Goal: Navigation & Orientation: Find specific page/section

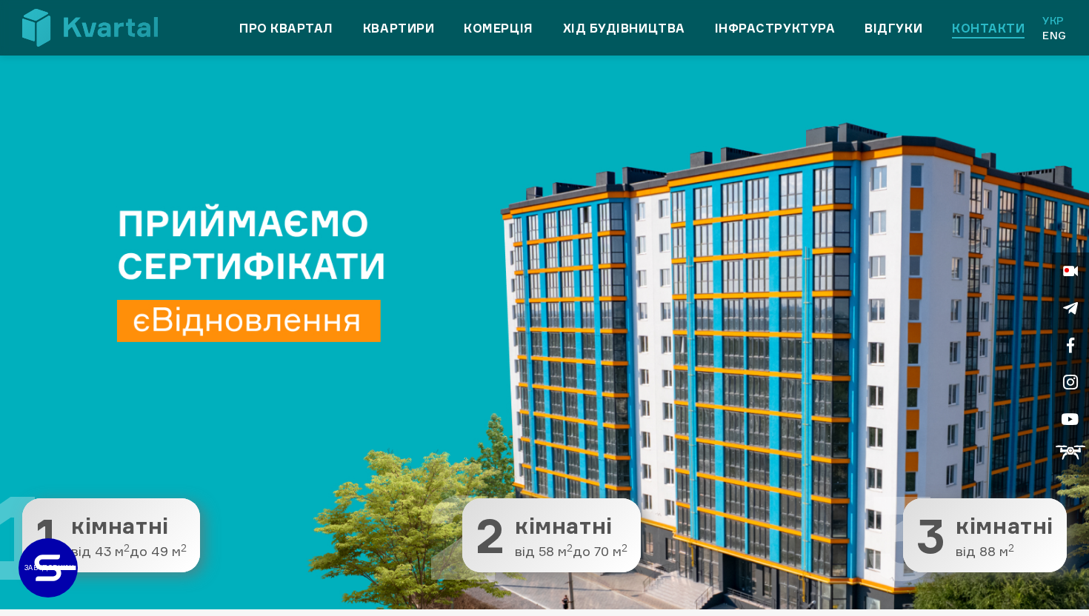
click at [973, 21] on link "Контакти" at bounding box center [988, 28] width 73 height 18
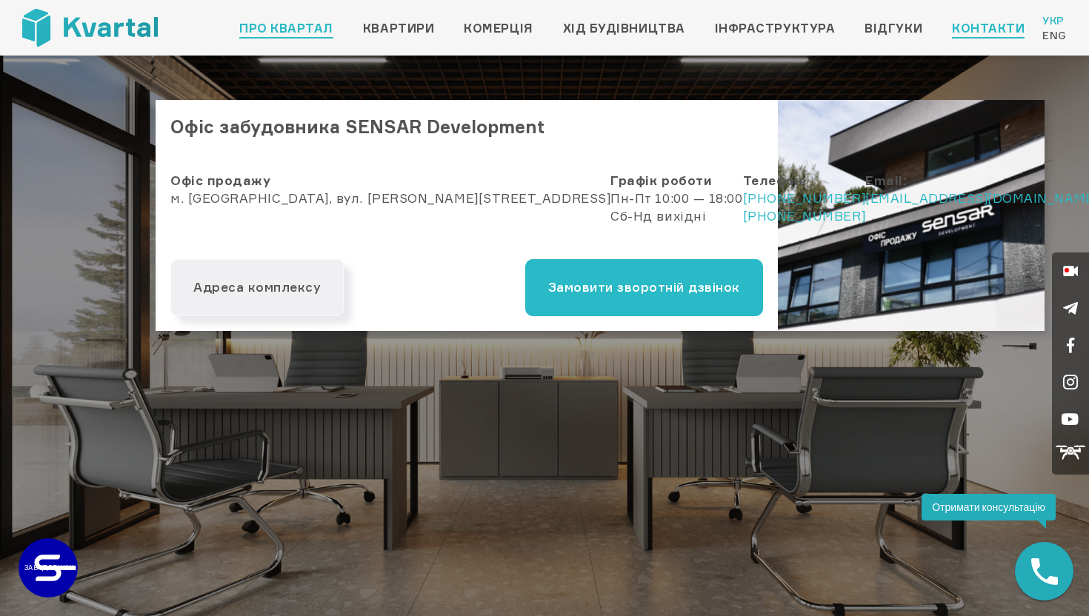
click at [286, 19] on link "Про квартал" at bounding box center [286, 28] width 94 height 18
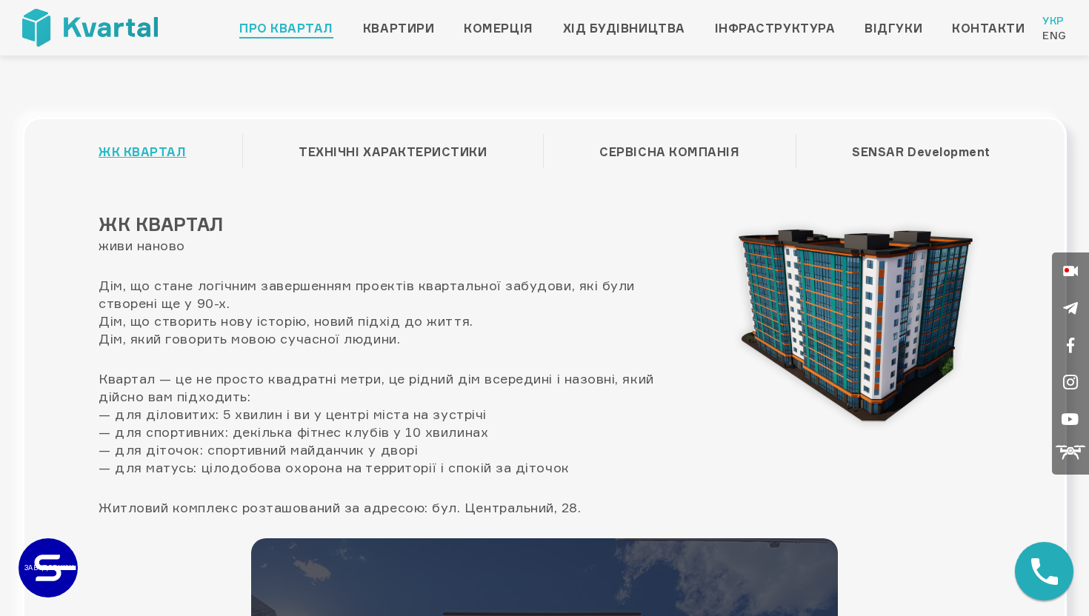
scroll to position [15, 0]
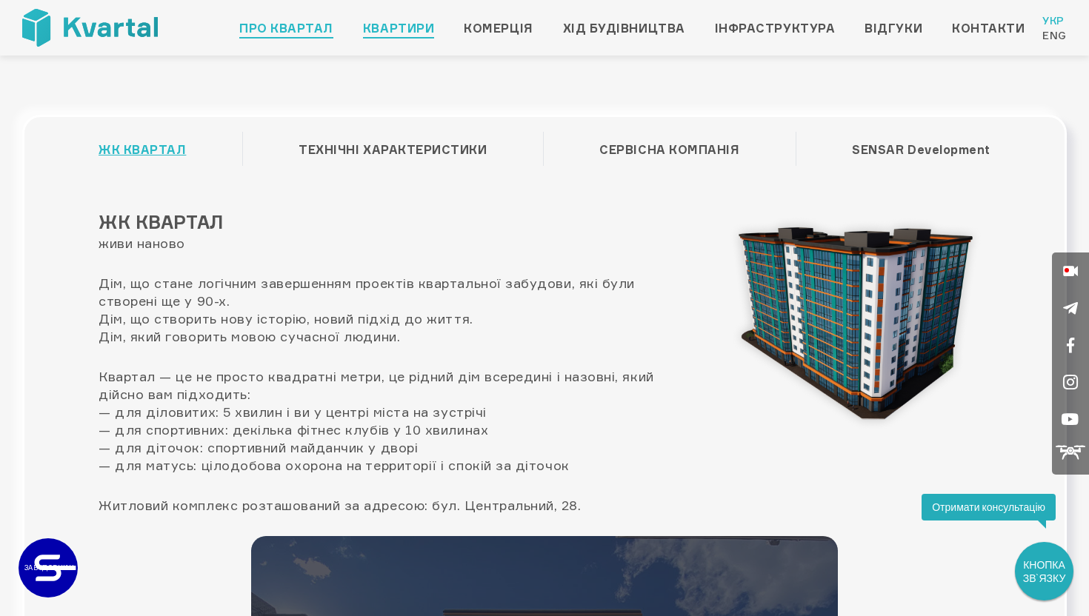
click at [398, 21] on link "Квартири" at bounding box center [398, 28] width 71 height 18
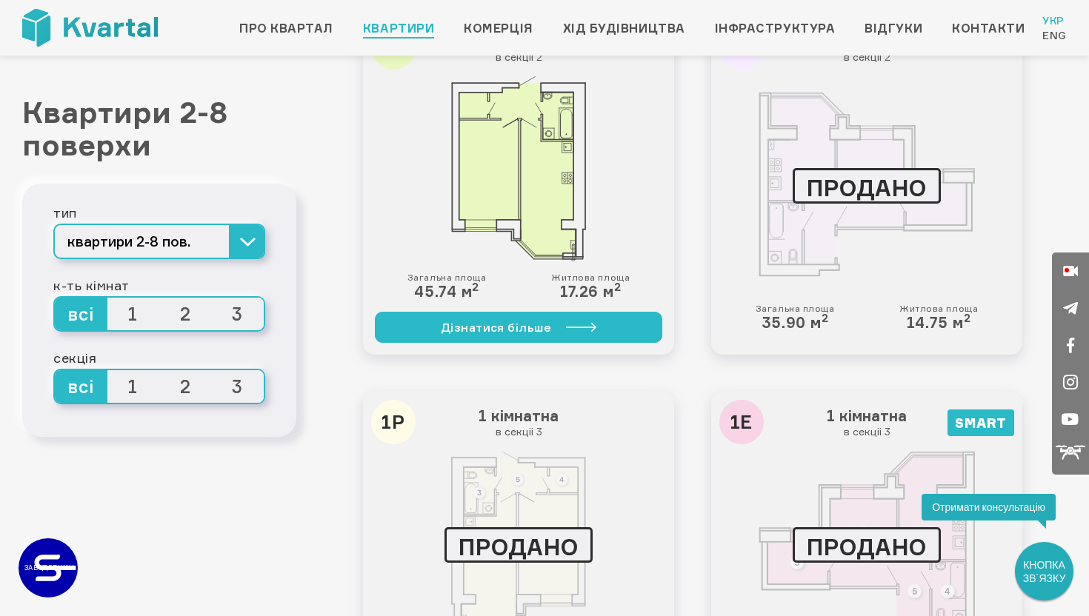
scroll to position [487, 0]
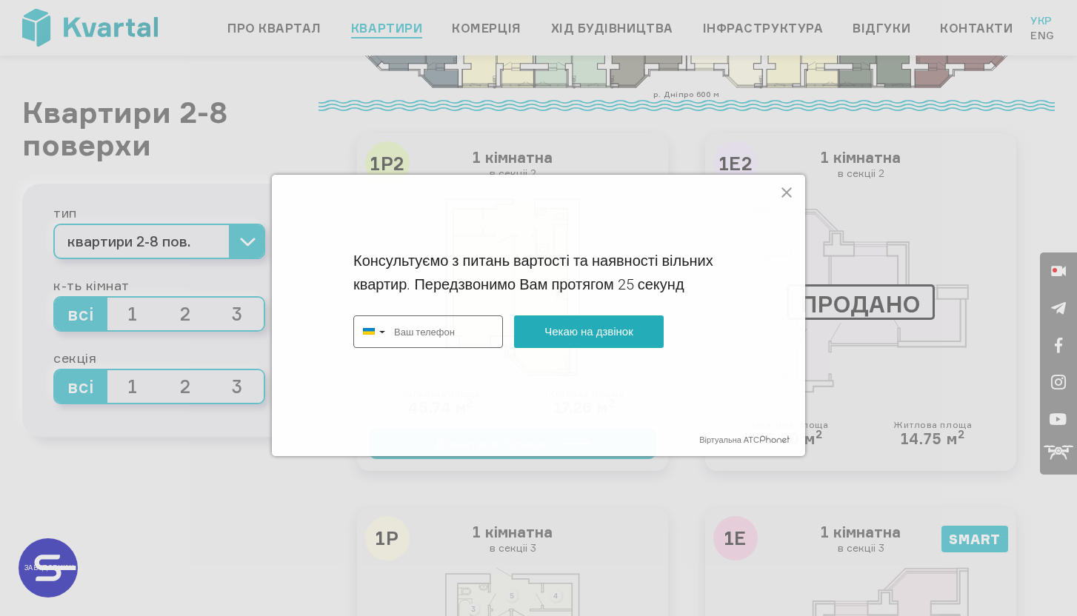
click at [991, 28] on div "Консультуємо з питань вартості та наявності вільних квартир. Передзвонимо Вам п…" at bounding box center [538, 308] width 1077 height 616
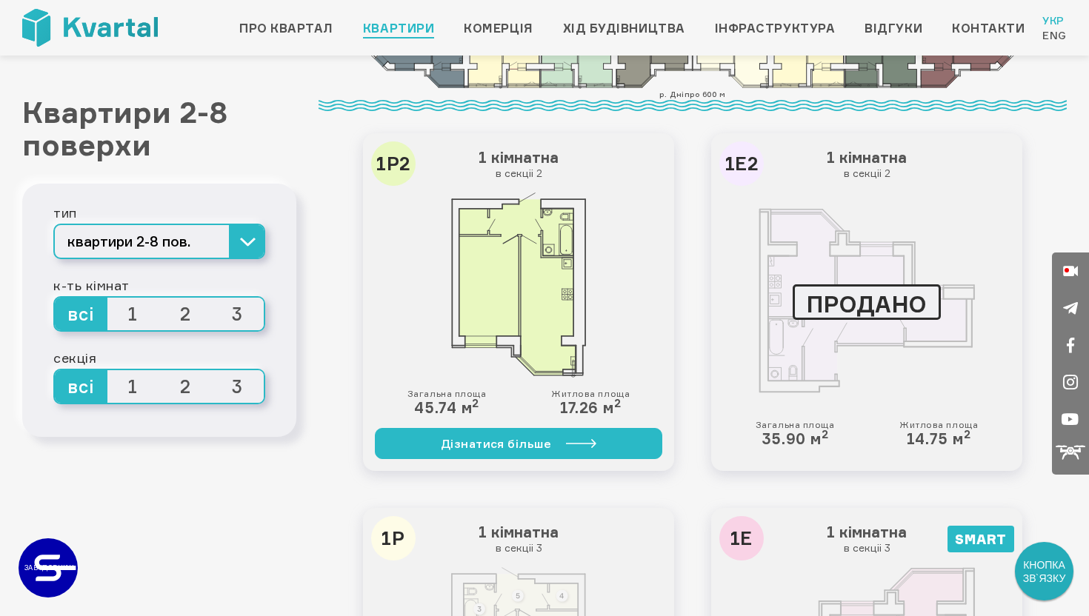
click at [991, 28] on link "Контакти" at bounding box center [988, 28] width 73 height 18
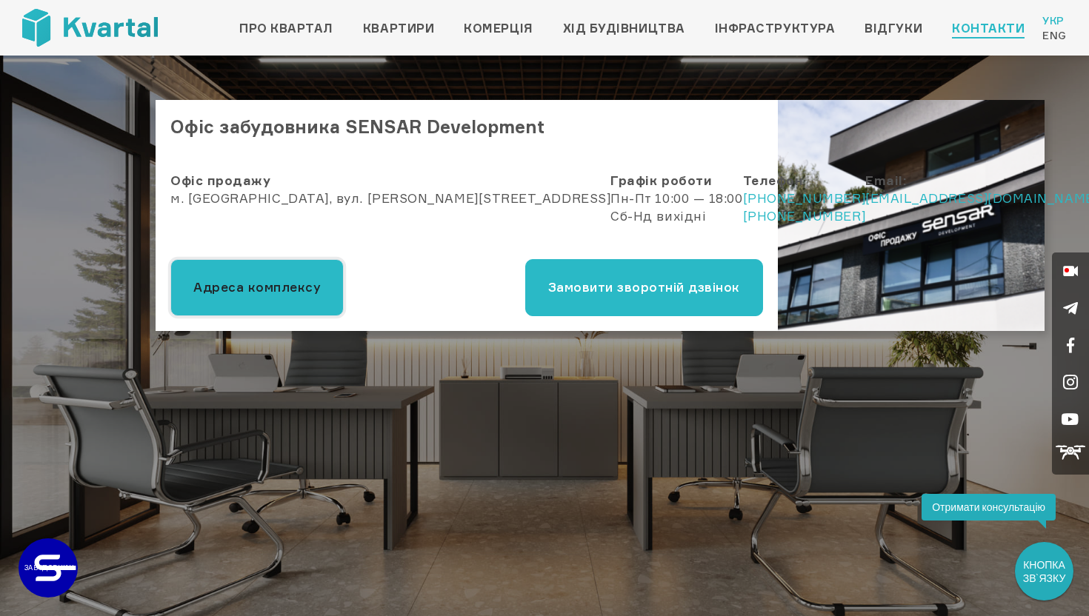
click at [247, 273] on button "Адреса комплексу" at bounding box center [256, 287] width 173 height 57
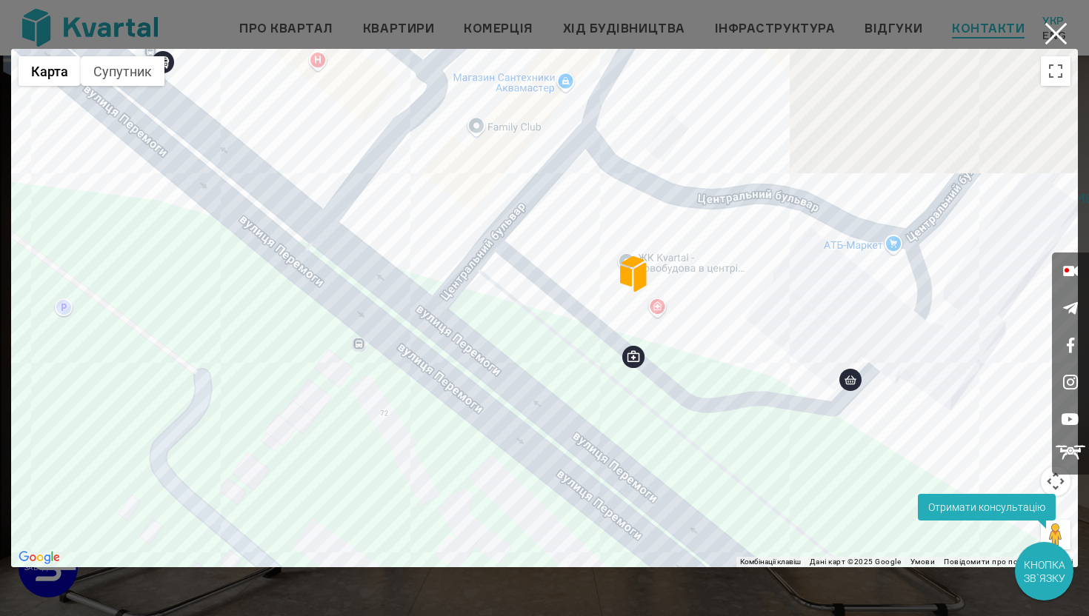
drag, startPoint x: 481, startPoint y: 248, endPoint x: 344, endPoint y: 485, distance: 273.8
click at [344, 485] on div at bounding box center [544, 308] width 1067 height 519
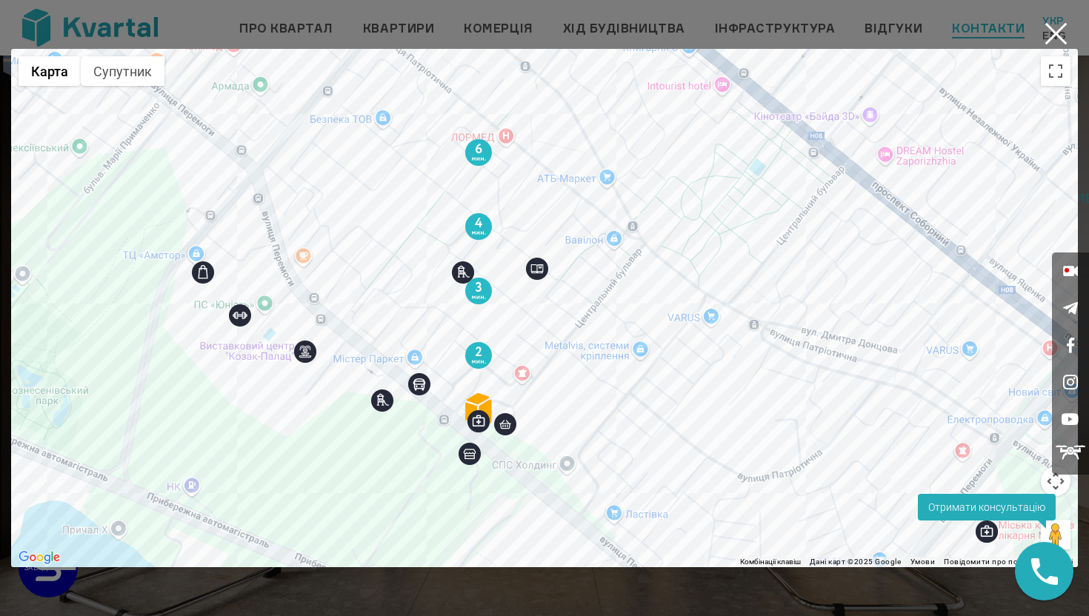
drag, startPoint x: 684, startPoint y: 205, endPoint x: 553, endPoint y: 293, distance: 158.6
click at [553, 293] on div at bounding box center [544, 308] width 1067 height 519
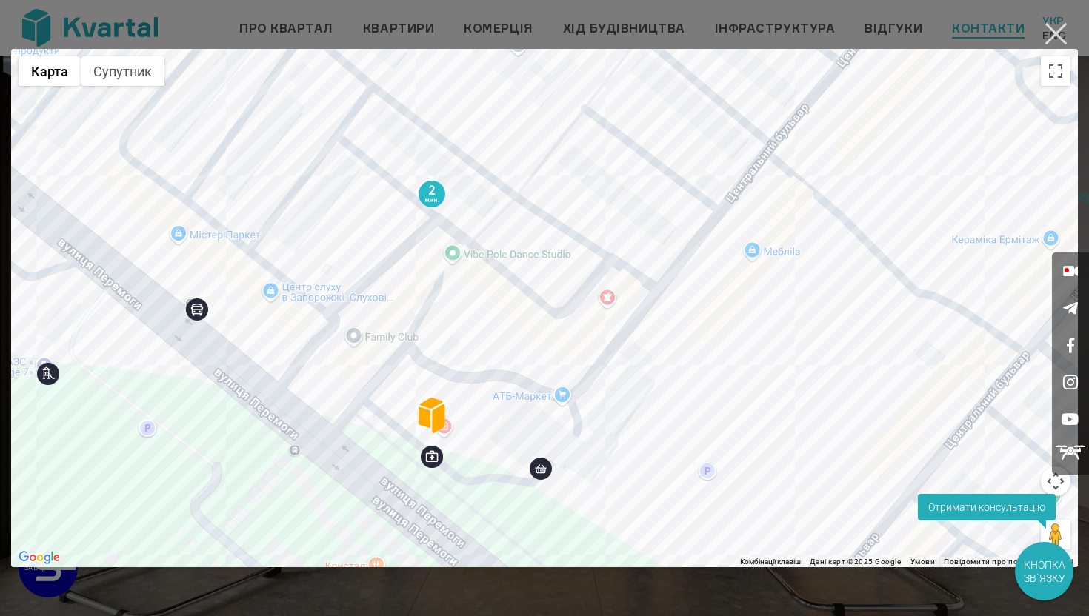
click at [1068, 30] on button "×" at bounding box center [1056, 33] width 29 height 29
